Goal: Task Accomplishment & Management: Complete application form

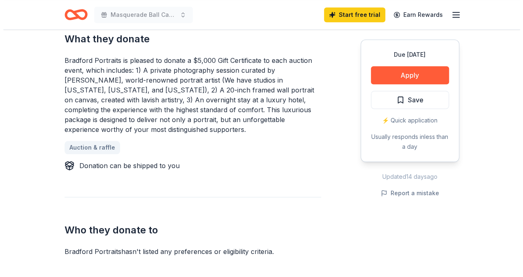
scroll to position [365, 0]
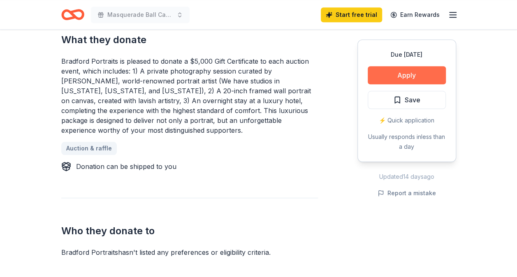
click at [430, 70] on button "Apply" at bounding box center [406, 75] width 78 height 18
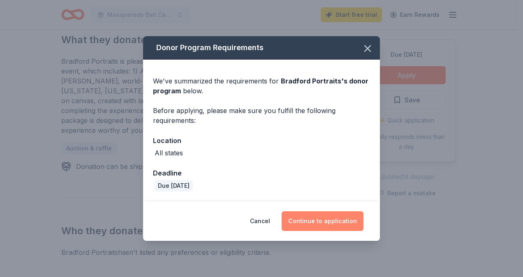
click at [326, 222] on button "Continue to application" at bounding box center [323, 221] width 82 height 20
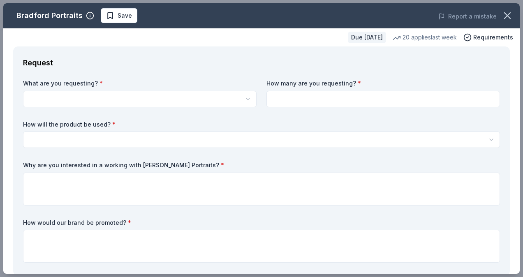
scroll to position [0, 0]
click at [86, 96] on html "Masquerade Ball Casino Night Start free trial Earn Rewards Due [DATE] Share Bra…" at bounding box center [261, 138] width 523 height 277
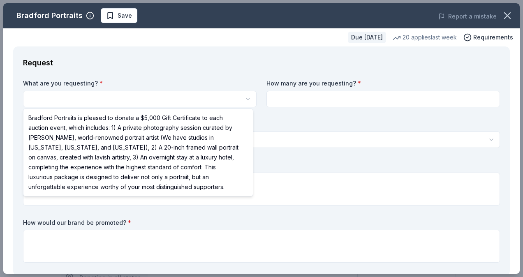
select select "Bradford Portraits is pleased to donate a $5,000 Gift Certificate to each aucti…"
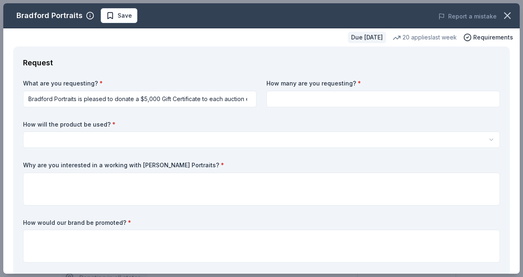
click at [307, 97] on input at bounding box center [382, 99] width 233 height 16
type input "1"
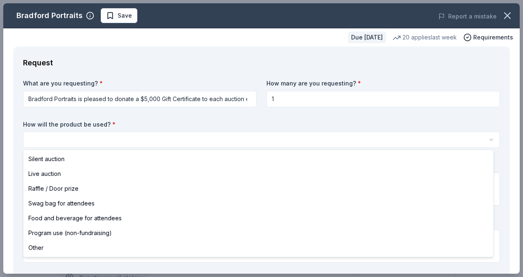
click at [109, 132] on html "Masquerade Ball Casino Night Save Apply Due [DATE] Share Bradford Portraits New…" at bounding box center [261, 138] width 523 height 277
select select "raffleDoorPrize"
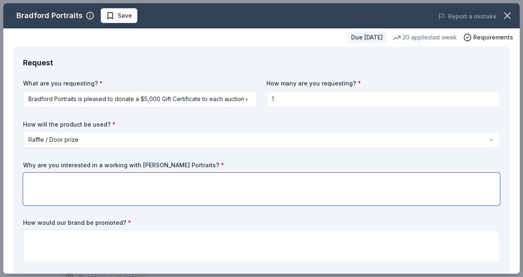
click at [76, 187] on textarea at bounding box center [261, 189] width 477 height 33
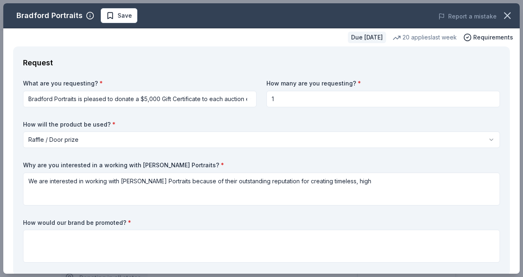
click at [152, 26] on div "Bradford Portraits Save Report a mistake" at bounding box center [261, 15] width 516 height 25
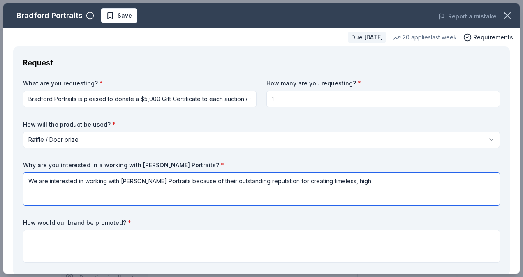
click at [366, 182] on textarea "We are interested in working with [PERSON_NAME] Portraits because of their outs…" at bounding box center [261, 189] width 477 height 33
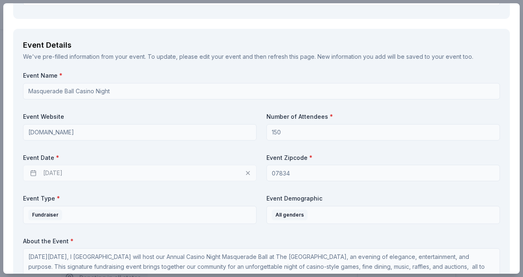
scroll to position [272, 0]
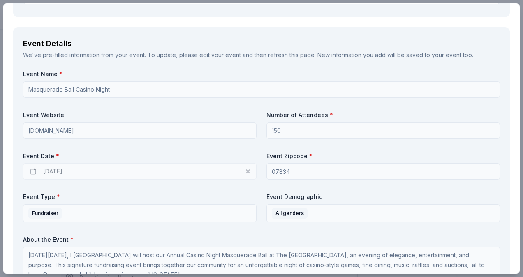
click at [57, 169] on div "[DATE]" at bounding box center [139, 171] width 233 height 16
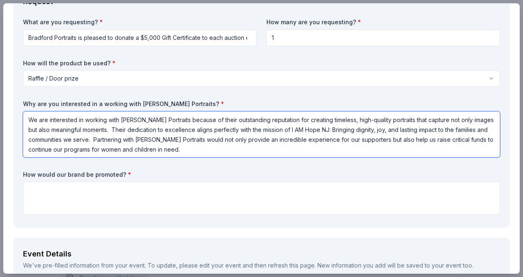
scroll to position [0, 0]
type textarea "We are interested in working with [PERSON_NAME] Portraits because of their outs…"
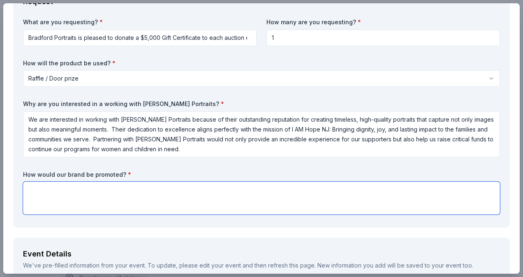
click at [108, 187] on textarea at bounding box center [261, 198] width 477 height 33
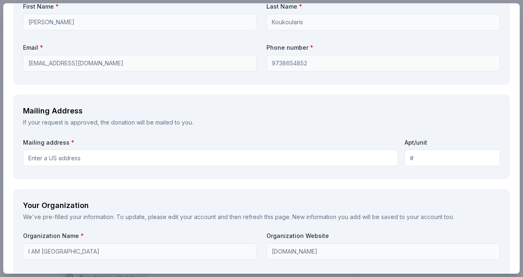
scroll to position [724, 0]
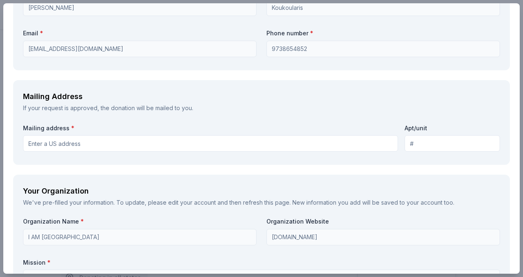
type textarea "As a valued partner of I AM Hope NJ, [PERSON_NAME] Portraits will be prominentl…"
click at [101, 143] on input "Mailing address *" at bounding box center [210, 143] width 375 height 16
type input "[STREET_ADDRESS]"
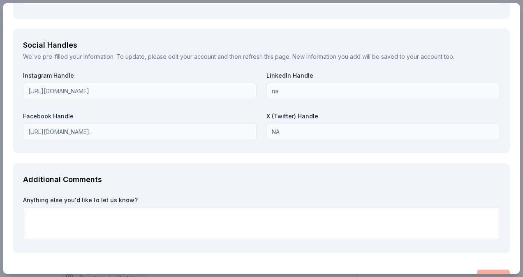
scroll to position [1148, 0]
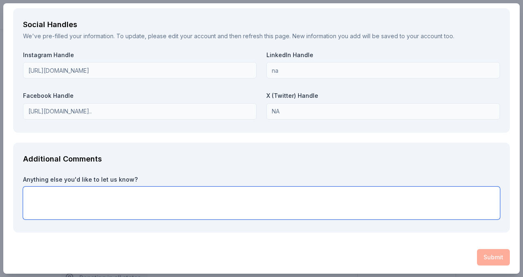
click at [354, 208] on textarea at bounding box center [261, 203] width 477 height 33
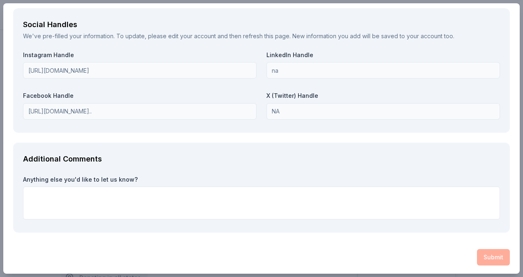
click at [476, 255] on div "Submit" at bounding box center [261, 257] width 496 height 16
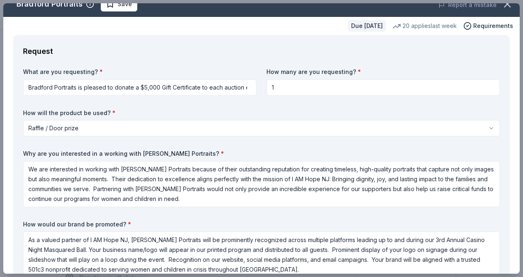
scroll to position [0, 0]
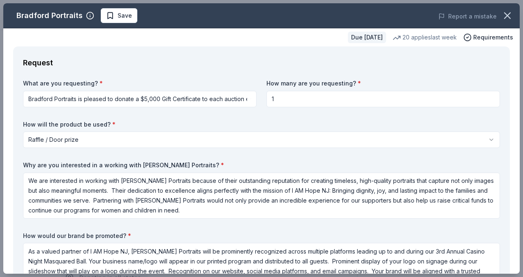
click at [400, 159] on div "What are you requesting? * Bradford Portraits is pleased to donate a $5,000 Gif…" at bounding box center [261, 185] width 477 height 213
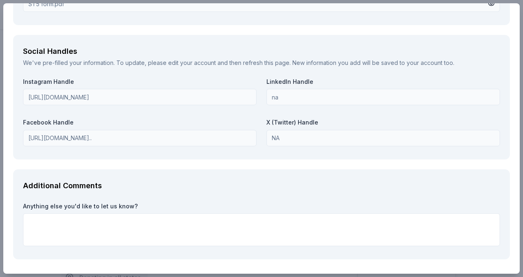
scroll to position [1148, 0]
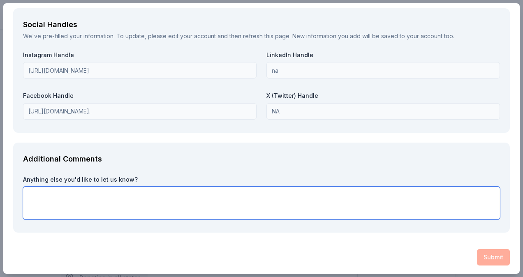
click at [168, 195] on textarea at bounding box center [261, 203] width 477 height 33
type textarea "Thank you for your consideration"
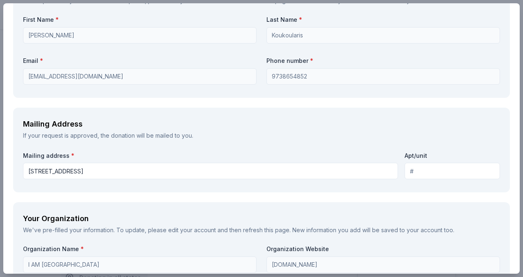
scroll to position [701, 0]
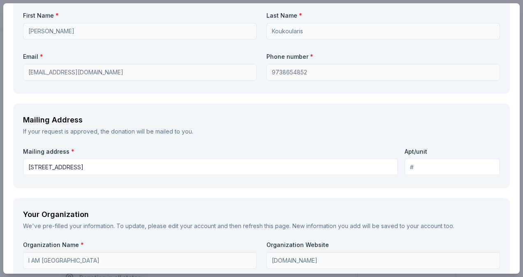
click at [199, 160] on input "[STREET_ADDRESS]" at bounding box center [210, 167] width 375 height 16
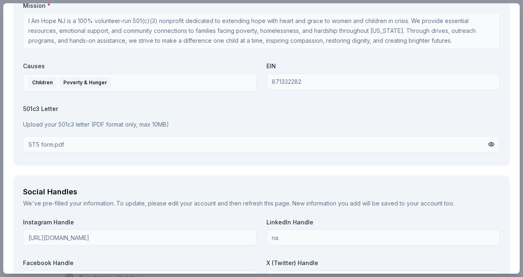
scroll to position [1148, 0]
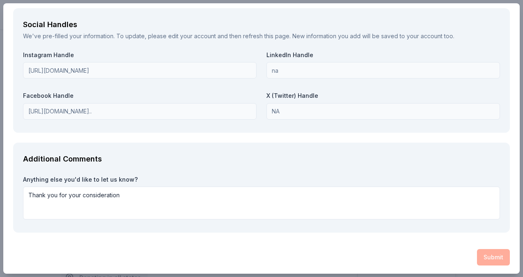
click at [494, 256] on div "Submit" at bounding box center [261, 257] width 496 height 16
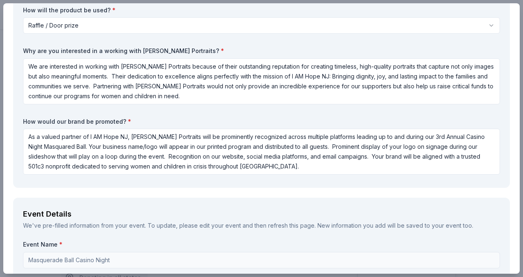
scroll to position [0, 0]
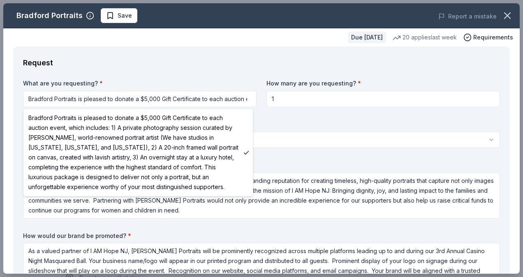
click at [181, 94] on html "Masquerade Ball Casino Night Save Apply Due [DATE] Share Bradford Portraits New…" at bounding box center [261, 138] width 523 height 277
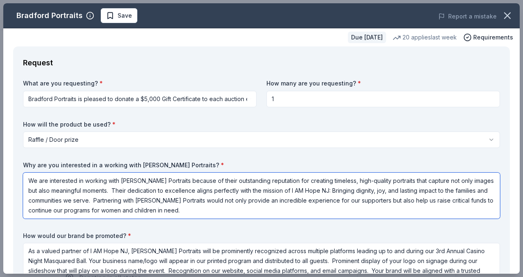
click at [156, 193] on textarea "We are interested in working with [PERSON_NAME] Portraits because of their outs…" at bounding box center [261, 196] width 477 height 46
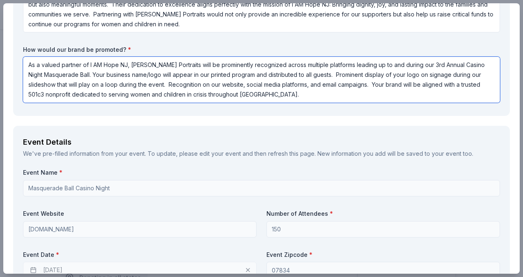
scroll to position [187, 0]
type textarea "As a valued partner of I AM Hope NJ, [PERSON_NAME] Portraits will be prominentl…"
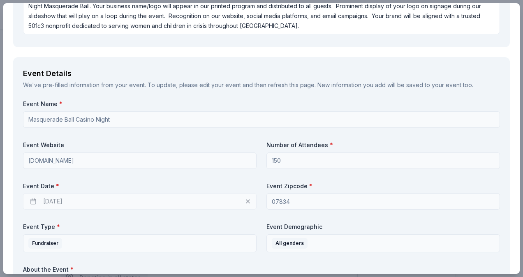
scroll to position [259, 0]
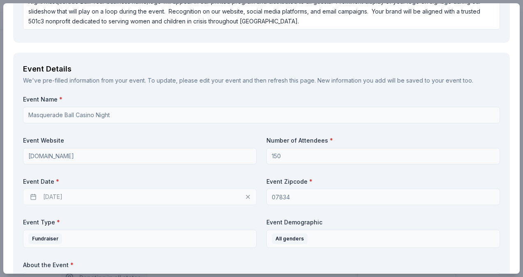
click at [79, 192] on div "[DATE]" at bounding box center [139, 197] width 233 height 16
click at [78, 193] on div "[DATE]" at bounding box center [139, 197] width 233 height 16
click at [53, 199] on div "[DATE]" at bounding box center [139, 197] width 233 height 16
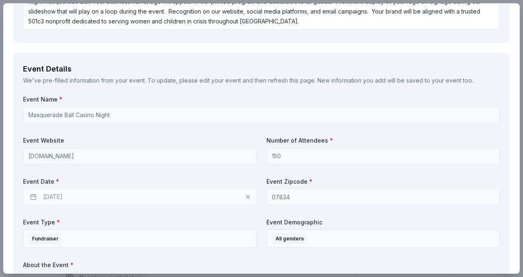
click at [53, 199] on div "[DATE]" at bounding box center [139, 197] width 233 height 16
click at [244, 196] on div "[DATE]" at bounding box center [139, 197] width 233 height 16
click at [164, 187] on div "Event Date * [DATE]" at bounding box center [139, 192] width 233 height 28
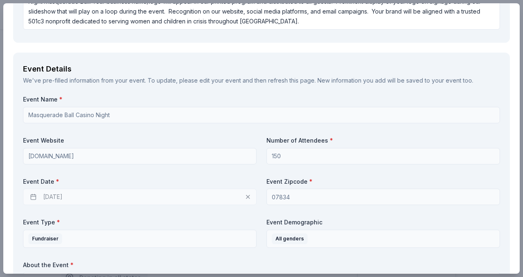
click at [164, 187] on div "Event Date * [DATE]" at bounding box center [139, 192] width 233 height 28
click at [139, 208] on div "Event Name * Masquerade Ball Casino Night Event Website [DOMAIN_NAME] Number of…" at bounding box center [261, 242] width 477 height 295
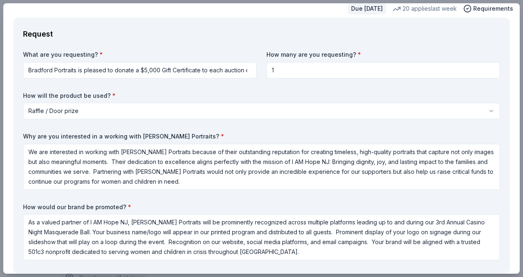
scroll to position [0, 0]
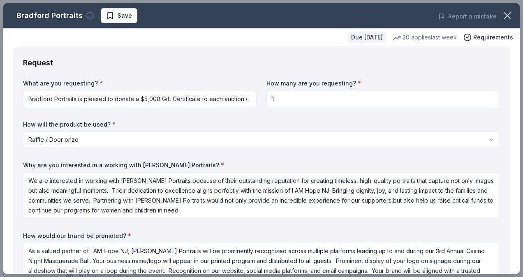
click at [89, 13] on icon "button" at bounding box center [90, 16] width 8 height 8
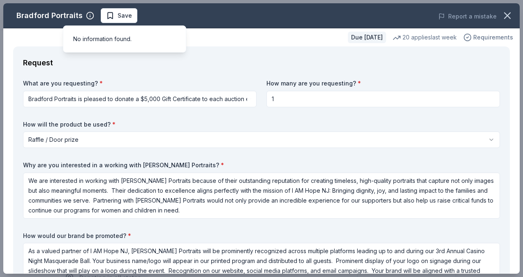
click at [484, 36] on span "Requirements" at bounding box center [493, 37] width 40 height 10
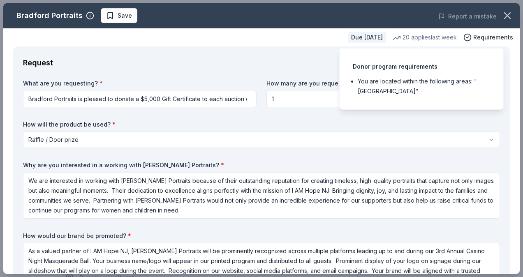
click at [385, 84] on li "You are located within the following areas: "[GEOGRAPHIC_DATA]"" at bounding box center [424, 86] width 132 height 20
click at [274, 68] on div "Request" at bounding box center [261, 62] width 477 height 13
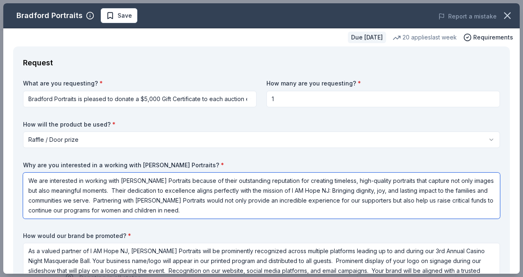
click at [196, 188] on textarea "We are interested in working with [PERSON_NAME] Portraits because of their outs…" at bounding box center [261, 196] width 477 height 46
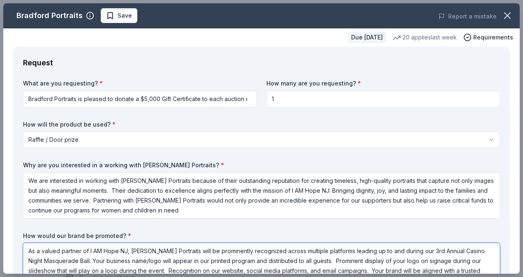
click at [186, 257] on textarea "As a valued partner of I AM Hope NJ, [PERSON_NAME] Portraits will be prominentl…" at bounding box center [261, 266] width 477 height 46
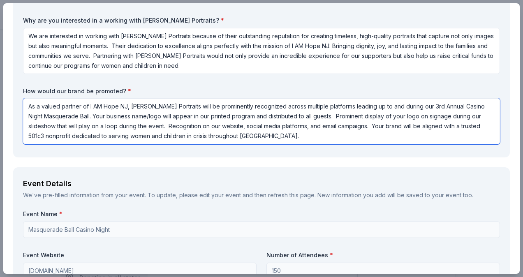
scroll to position [161, 0]
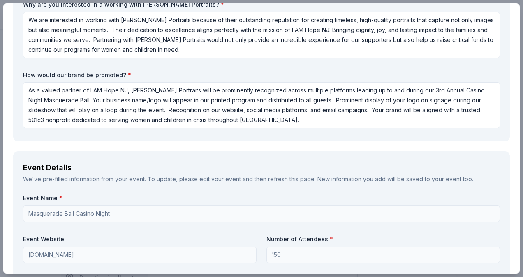
click at [186, 178] on div "We've pre-filled information from your event. To update, please edit your event…" at bounding box center [261, 179] width 477 height 10
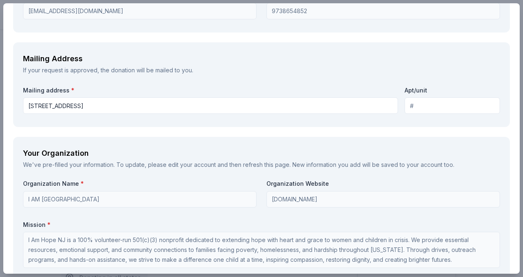
scroll to position [765, 0]
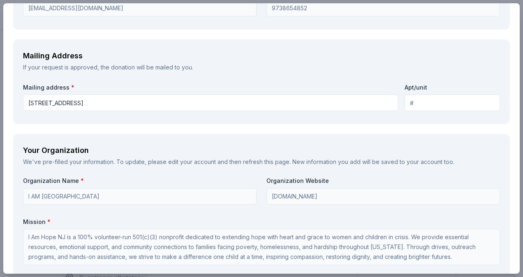
click at [416, 104] on input "Apt/unit" at bounding box center [451, 103] width 95 height 16
type input "n"
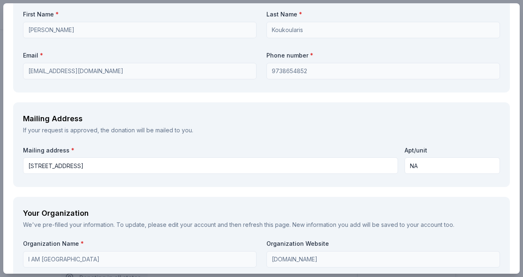
scroll to position [683, 0]
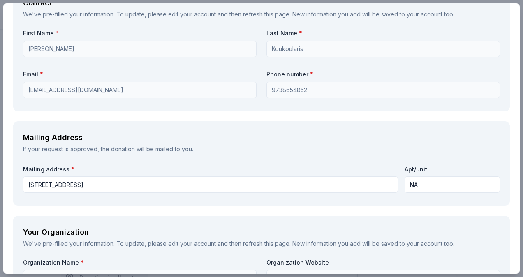
click at [361, 159] on div "Mailing Address If your request is approved, the donation will be mailed to you…" at bounding box center [261, 163] width 496 height 85
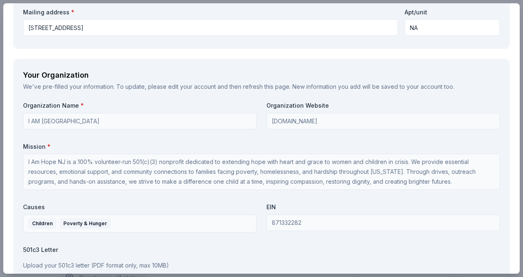
scroll to position [0, 0]
click at [427, 28] on input "NA" at bounding box center [451, 27] width 95 height 16
type input "N"
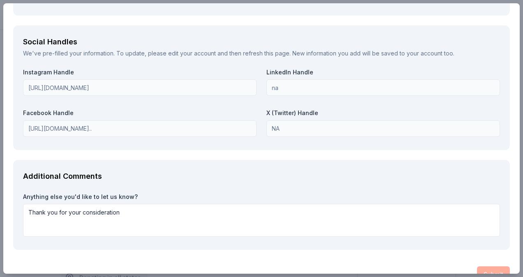
scroll to position [1148, 0]
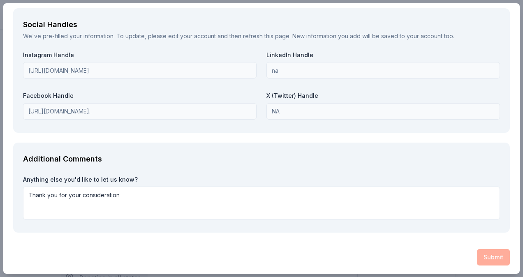
click at [492, 256] on div "Submit" at bounding box center [261, 257] width 496 height 16
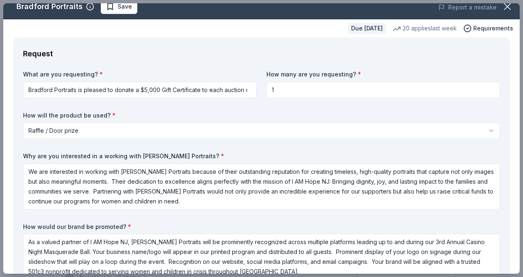
scroll to position [0, 0]
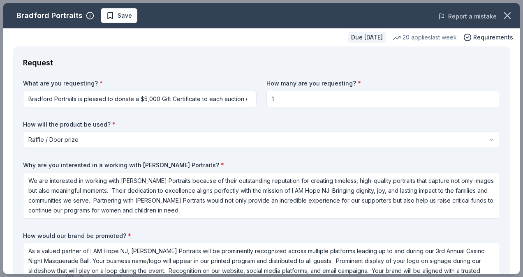
click at [468, 17] on button "Report a mistake" at bounding box center [467, 17] width 58 height 10
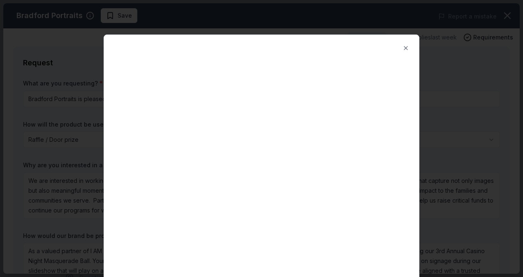
click at [449, 72] on div at bounding box center [261, 138] width 523 height 277
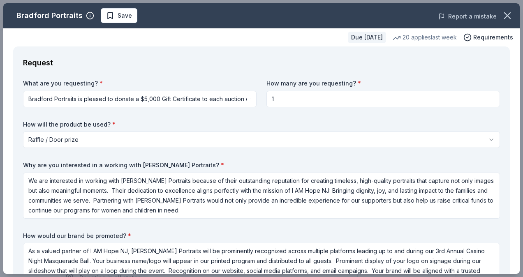
click at [478, 17] on button "Report a mistake" at bounding box center [467, 17] width 58 height 10
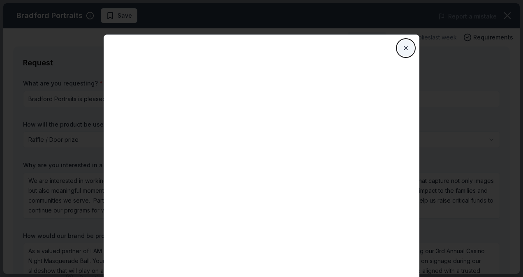
click at [408, 46] on button "Close" at bounding box center [405, 48] width 16 height 16
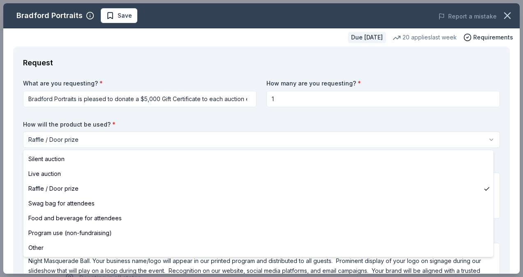
click at [186, 142] on html "Masquerade Ball Casino Night Save Apply Due [DATE] Share Bradford Portraits New…" at bounding box center [261, 138] width 523 height 277
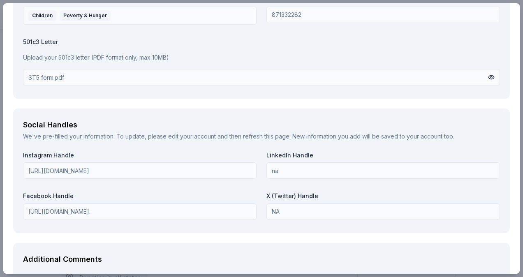
scroll to position [1049, 0]
click at [488, 75] on button at bounding box center [491, 76] width 7 height 9
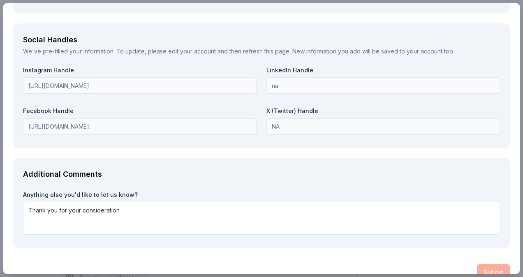
scroll to position [1148, 0]
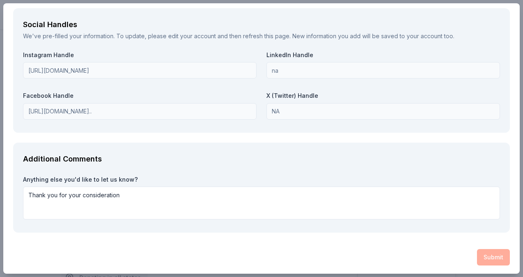
click at [484, 257] on div "Submit" at bounding box center [261, 257] width 496 height 16
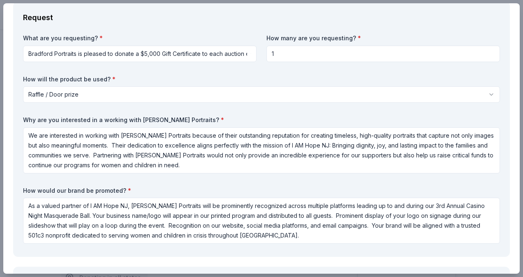
scroll to position [0, 0]
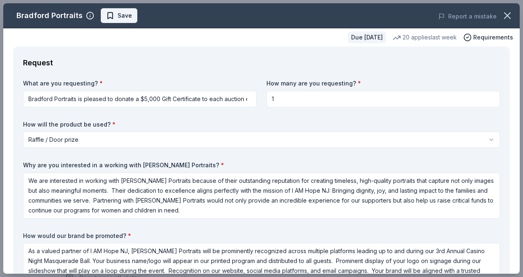
click at [113, 15] on span "Save" at bounding box center [119, 16] width 26 height 10
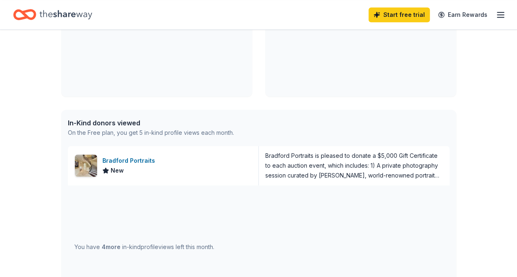
scroll to position [274, 0]
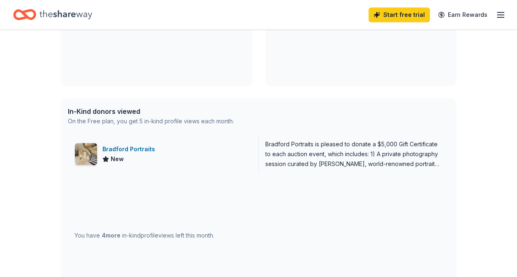
click at [132, 147] on div "Bradford Portraits" at bounding box center [130, 149] width 56 height 10
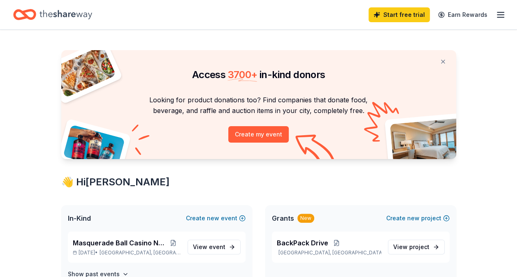
scroll to position [0, 0]
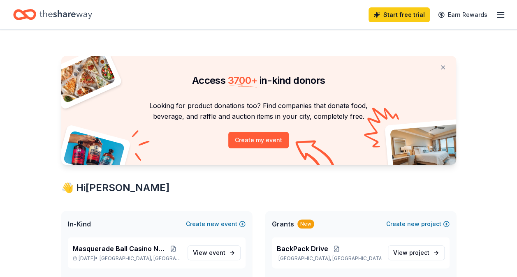
click at [502, 16] on icon "button" at bounding box center [500, 15] width 10 height 10
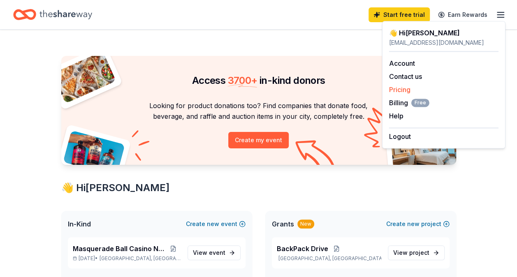
click at [404, 90] on link "Pricing" at bounding box center [399, 89] width 21 height 8
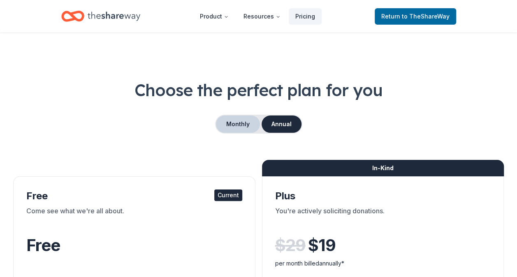
click at [244, 126] on button "Monthly" at bounding box center [238, 123] width 44 height 17
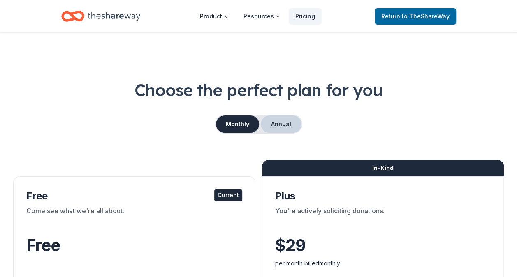
click at [273, 121] on button "Annual" at bounding box center [281, 123] width 41 height 17
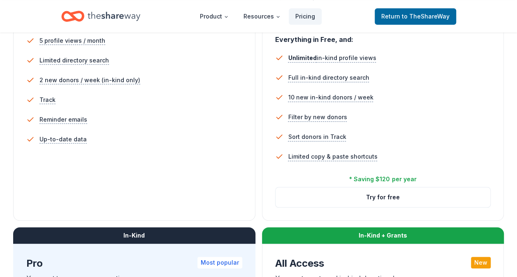
scroll to position [255, 0]
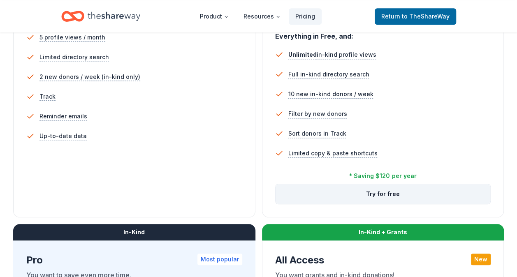
click at [380, 192] on button "Try for free" at bounding box center [382, 194] width 215 height 20
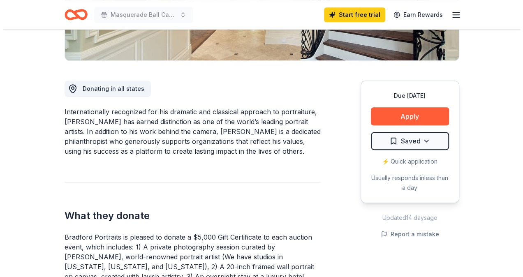
scroll to position [189, 0]
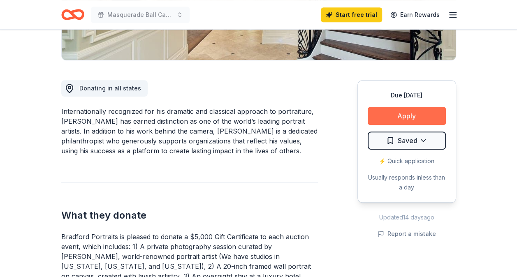
click at [407, 122] on button "Apply" at bounding box center [406, 116] width 78 height 18
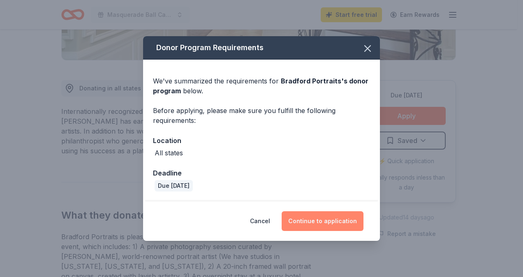
click at [331, 224] on button "Continue to application" at bounding box center [323, 221] width 82 height 20
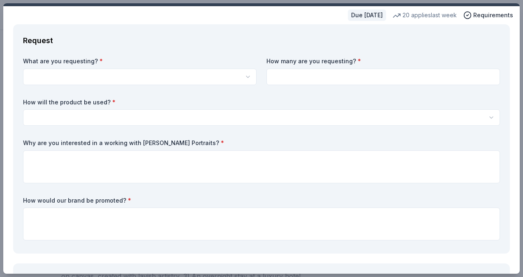
scroll to position [0, 0]
